Goal: Task Accomplishment & Management: Manage account settings

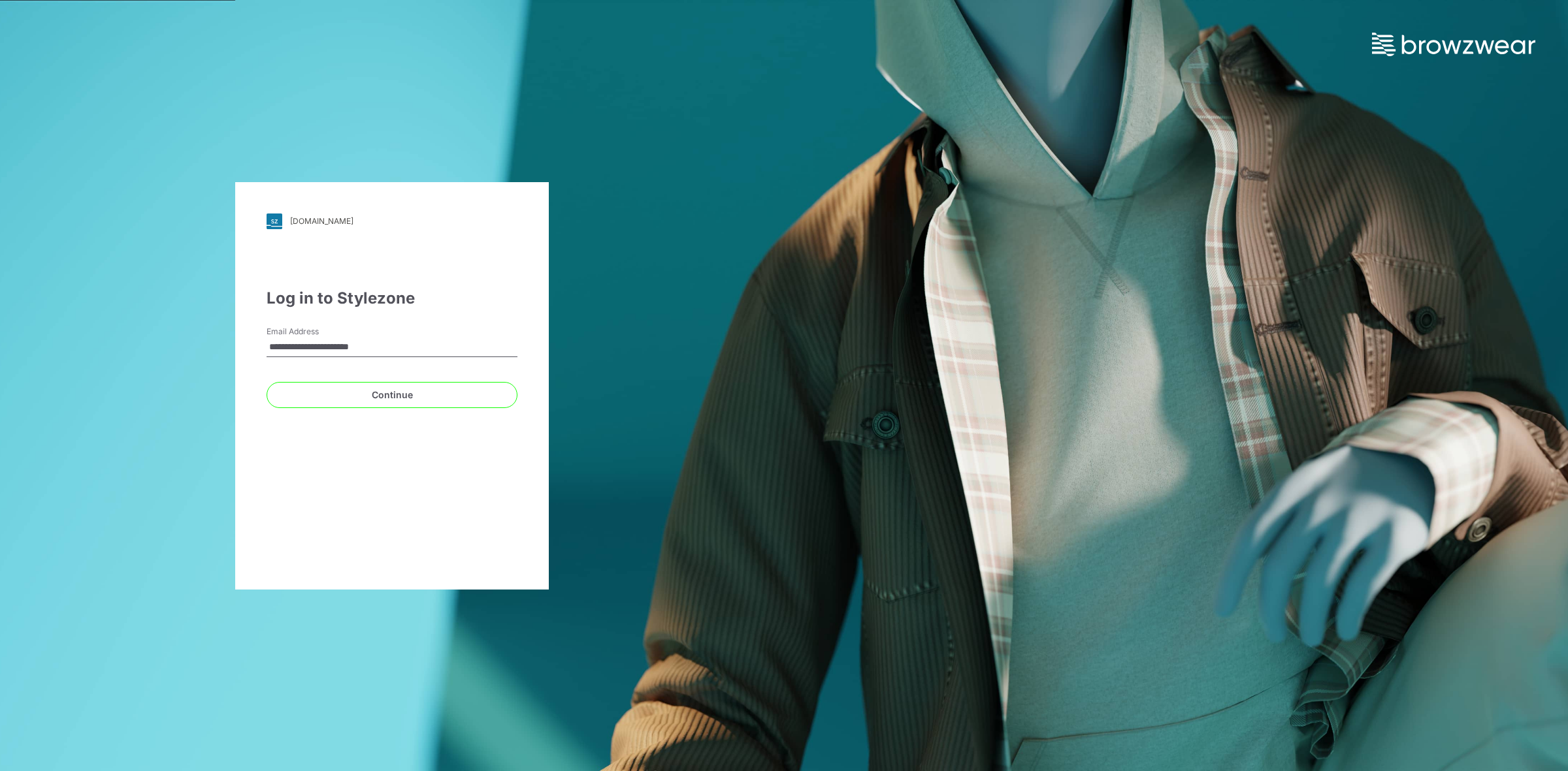
click at [246, 496] on div "**********" at bounding box center [392, 386] width 314 height 407
click at [366, 402] on button "Continue" at bounding box center [392, 394] width 251 height 26
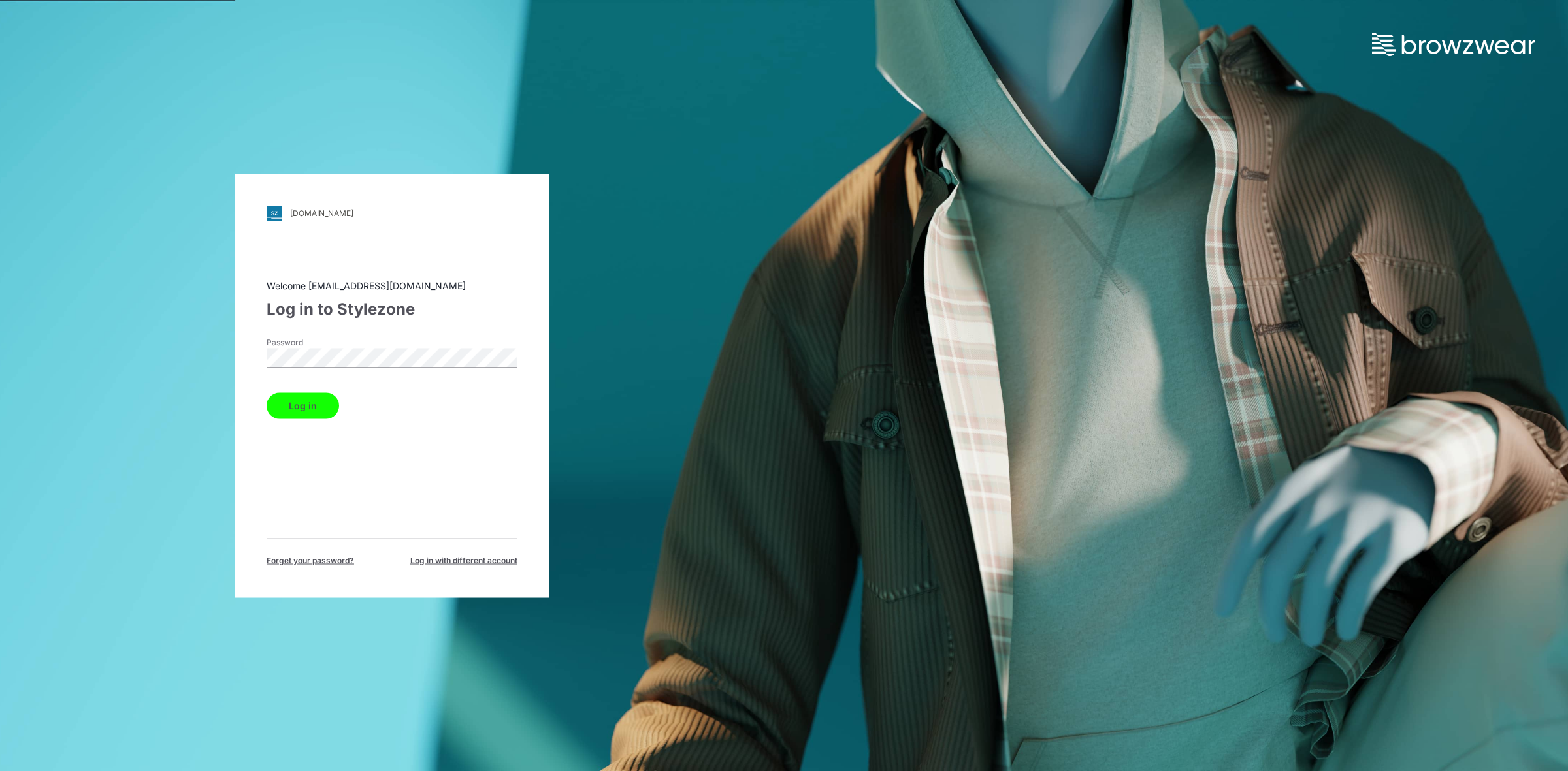
click at [283, 400] on button "Log in" at bounding box center [303, 405] width 72 height 26
